Goal: Task Accomplishment & Management: Complete application form

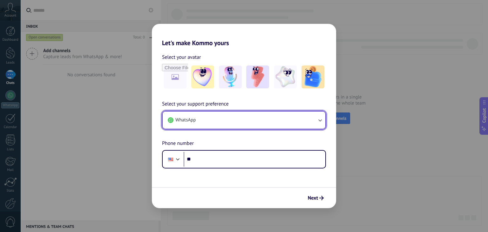
click at [321, 119] on icon "button" at bounding box center [320, 120] width 6 height 6
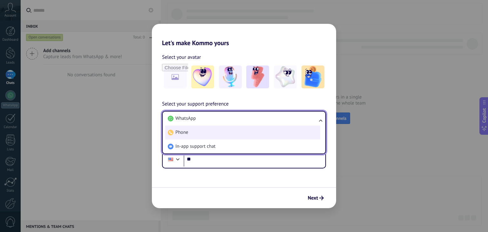
click at [189, 133] on li "Phone" at bounding box center [242, 133] width 155 height 14
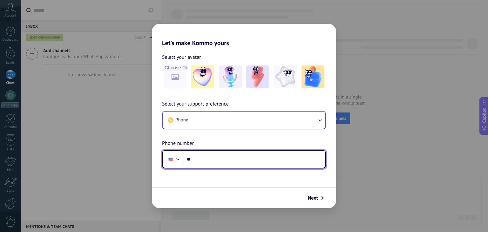
click at [197, 161] on input "**" at bounding box center [255, 159] width 142 height 15
type input "**********"
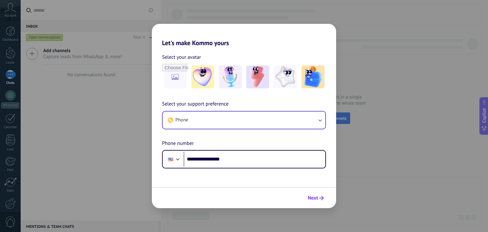
click at [313, 197] on span "Next" at bounding box center [313, 198] width 10 height 4
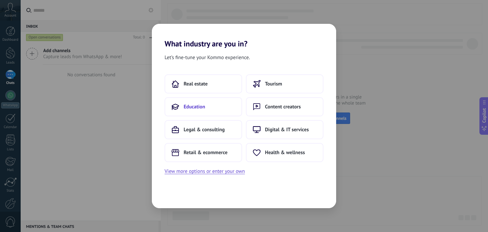
click at [196, 107] on span "Education" at bounding box center [195, 107] width 22 height 6
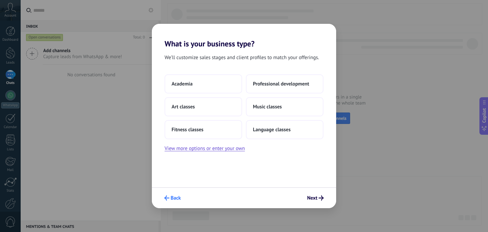
click at [173, 197] on span "Back" at bounding box center [176, 198] width 10 height 4
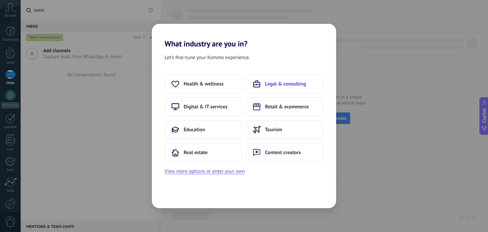
click at [278, 85] on span "Legal & consulting" at bounding box center [285, 84] width 41 height 6
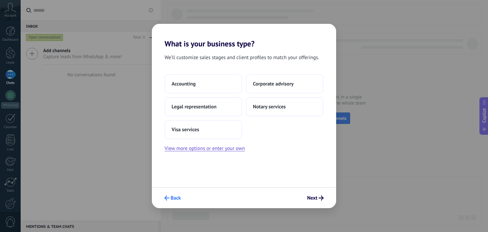
click at [173, 199] on span "Back" at bounding box center [176, 198] width 10 height 4
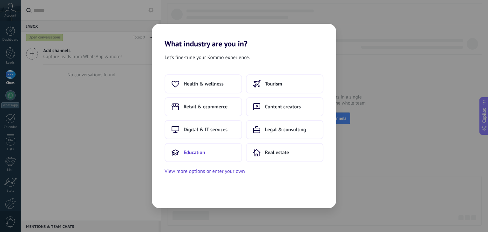
click at [195, 153] on span "Education" at bounding box center [195, 152] width 22 height 6
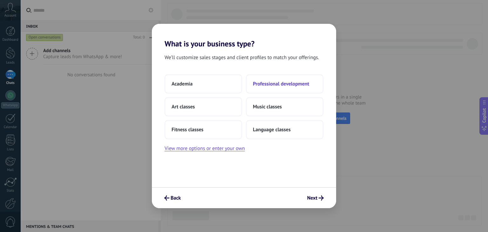
click at [263, 85] on span "Professional development" at bounding box center [281, 84] width 56 height 6
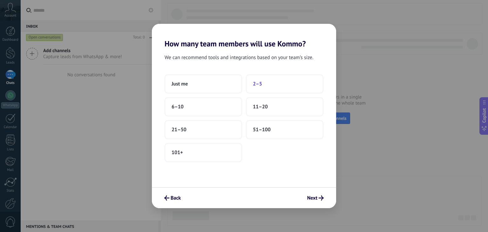
click at [264, 85] on button "2–5" at bounding box center [285, 83] width 78 height 19
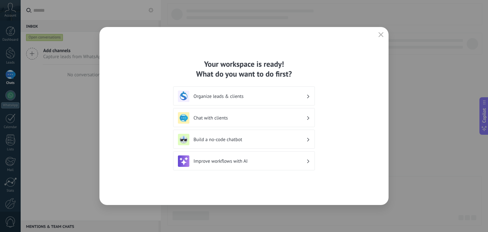
click at [280, 96] on h3 "Organize leads & clients" at bounding box center [250, 96] width 113 height 6
